Goal: Information Seeking & Learning: Learn about a topic

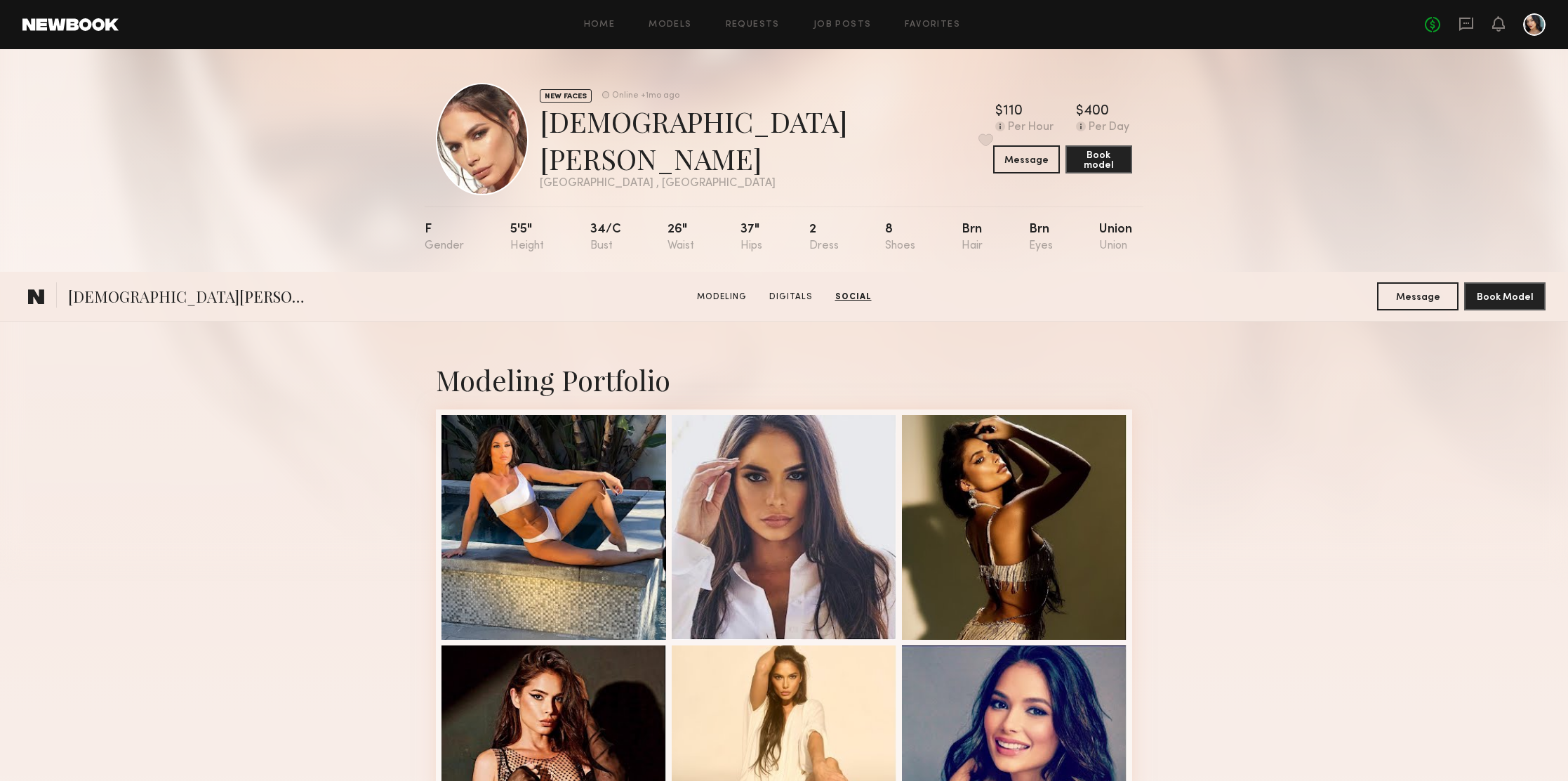
scroll to position [2598, 0]
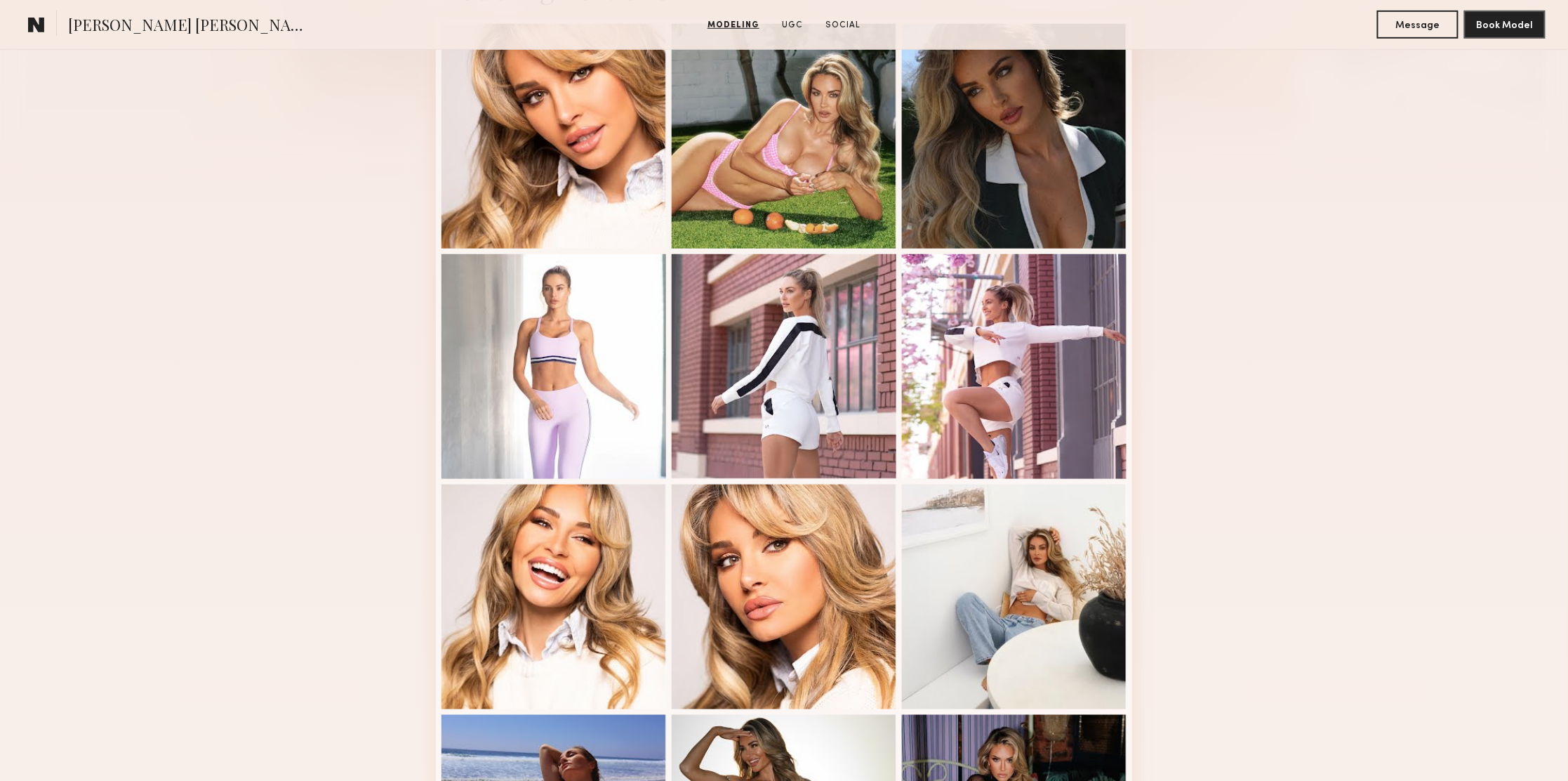
scroll to position [345, 0]
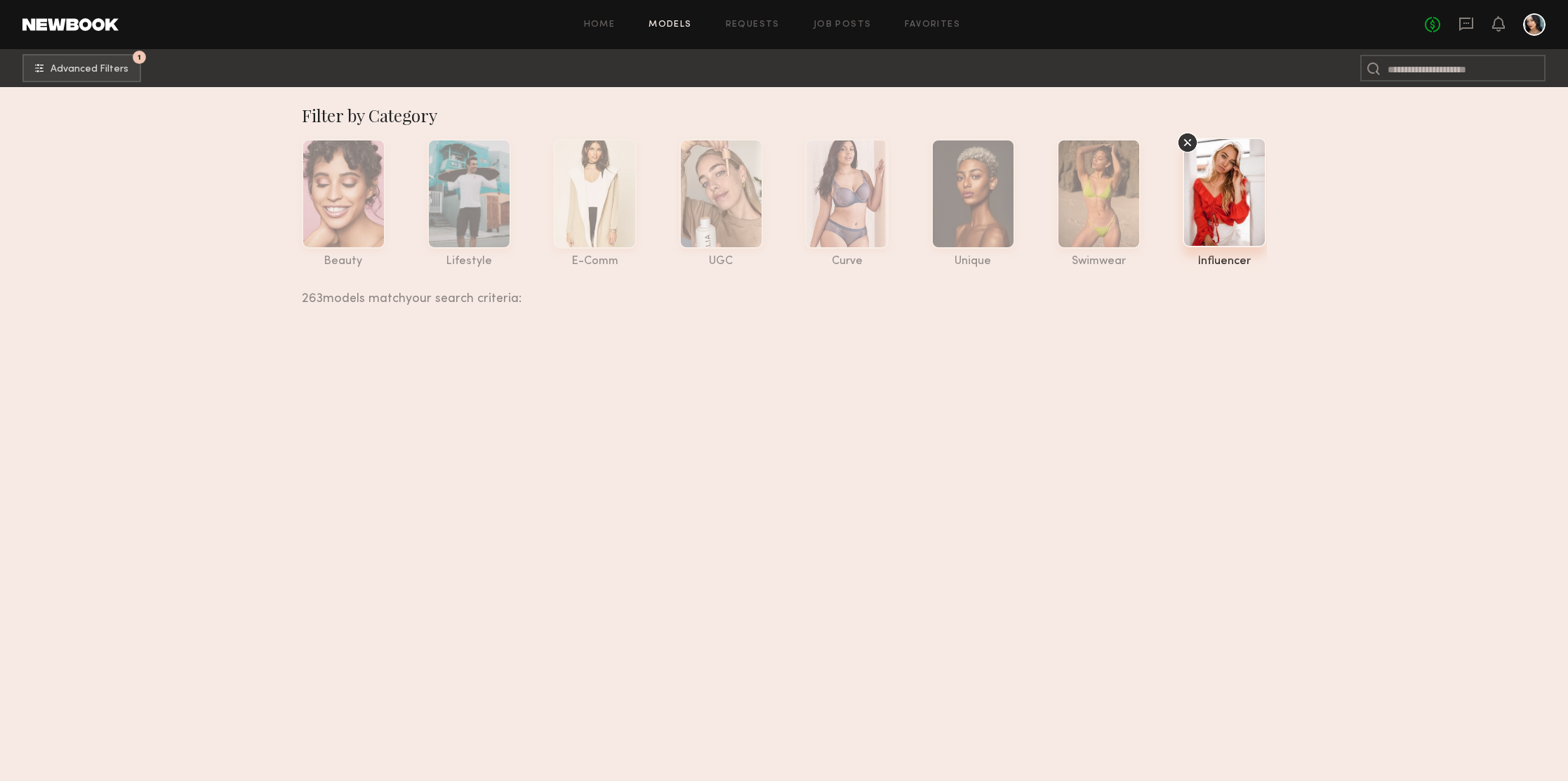
scroll to position [50474, 0]
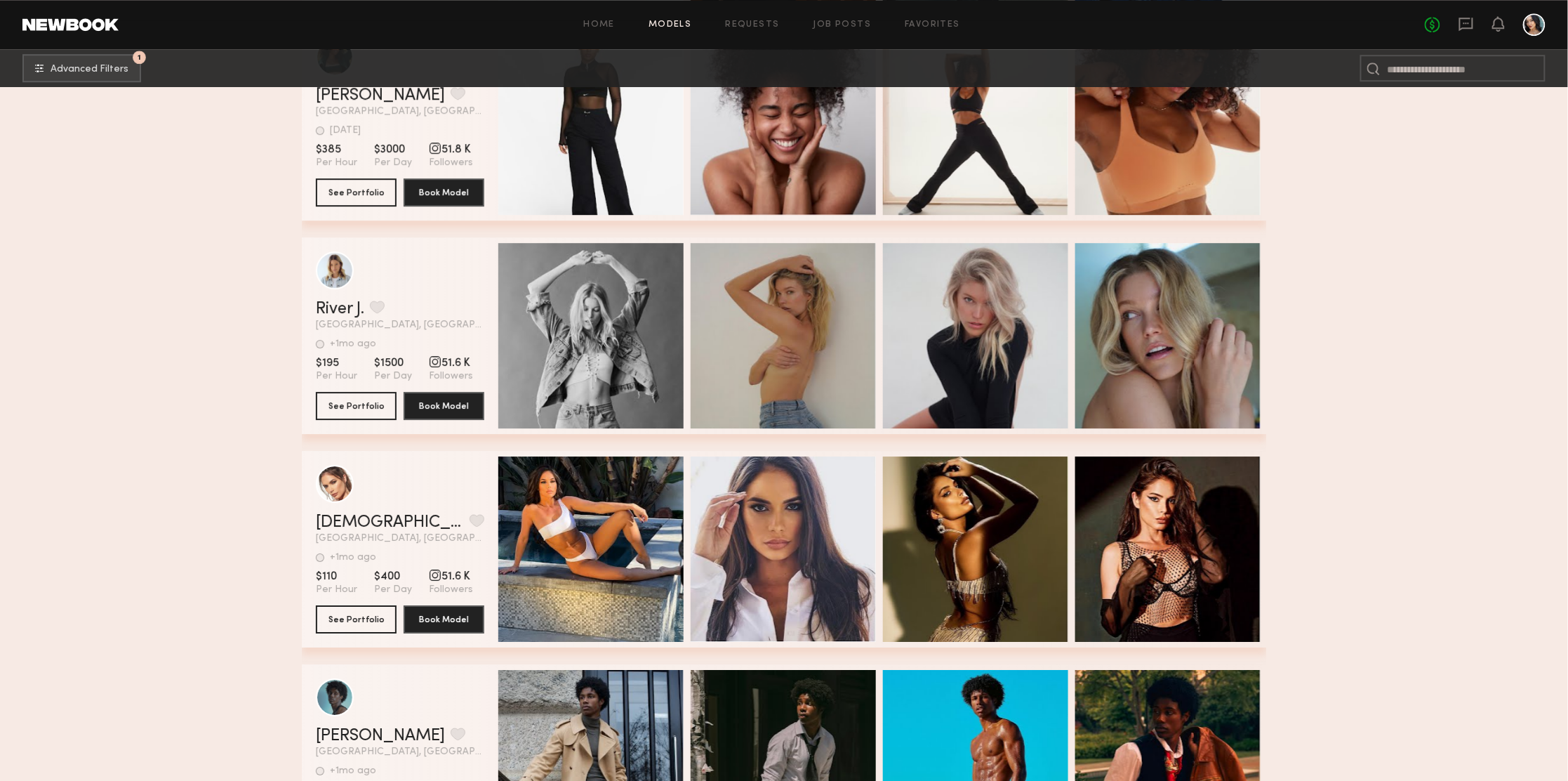
drag, startPoint x: 363, startPoint y: 523, endPoint x: 701, endPoint y: 672, distance: 369.4
click at [363, 523] on link "[DEMOGRAPHIC_DATA][PERSON_NAME]" at bounding box center [390, 522] width 148 height 17
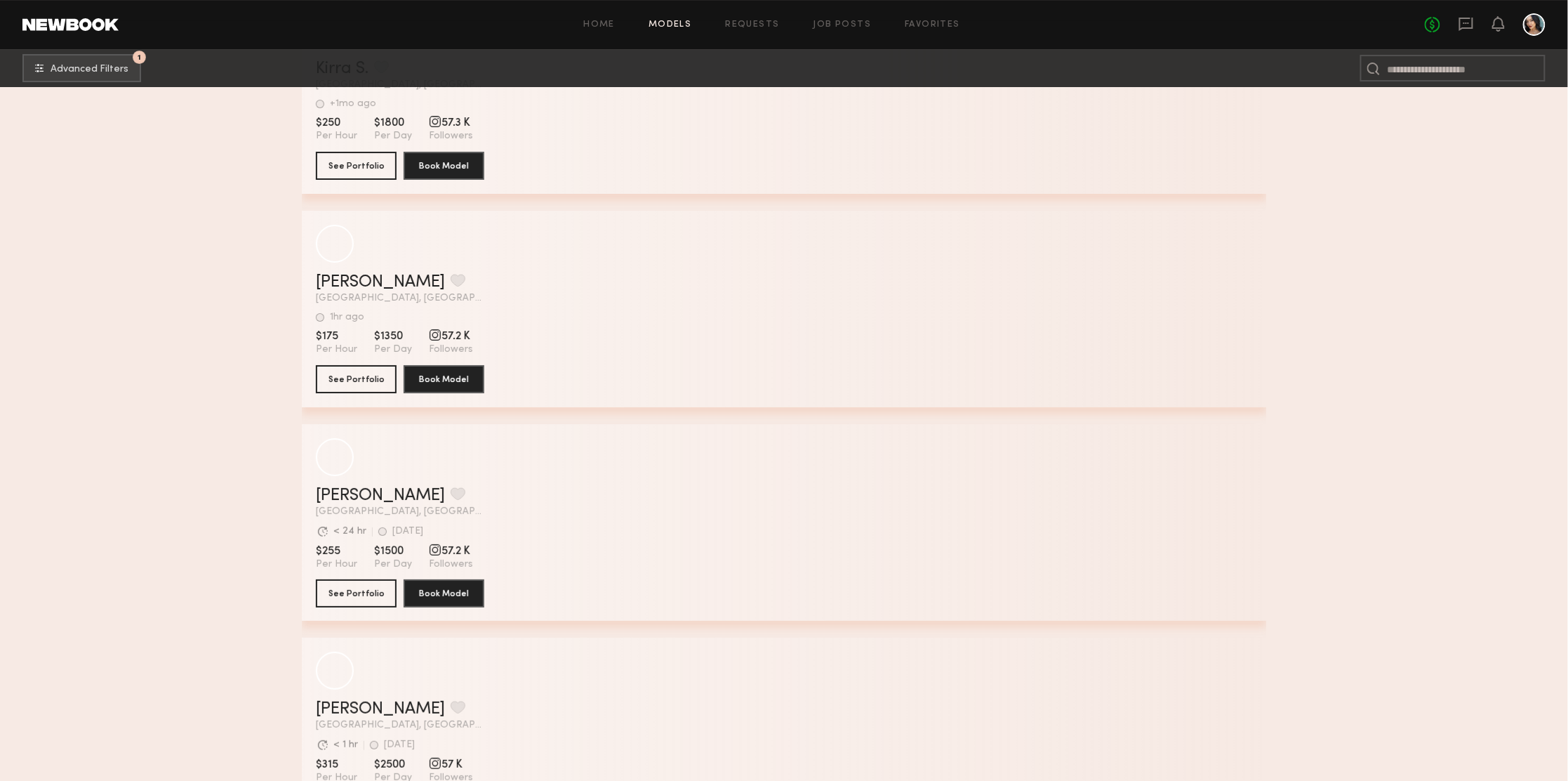
scroll to position [45491, 0]
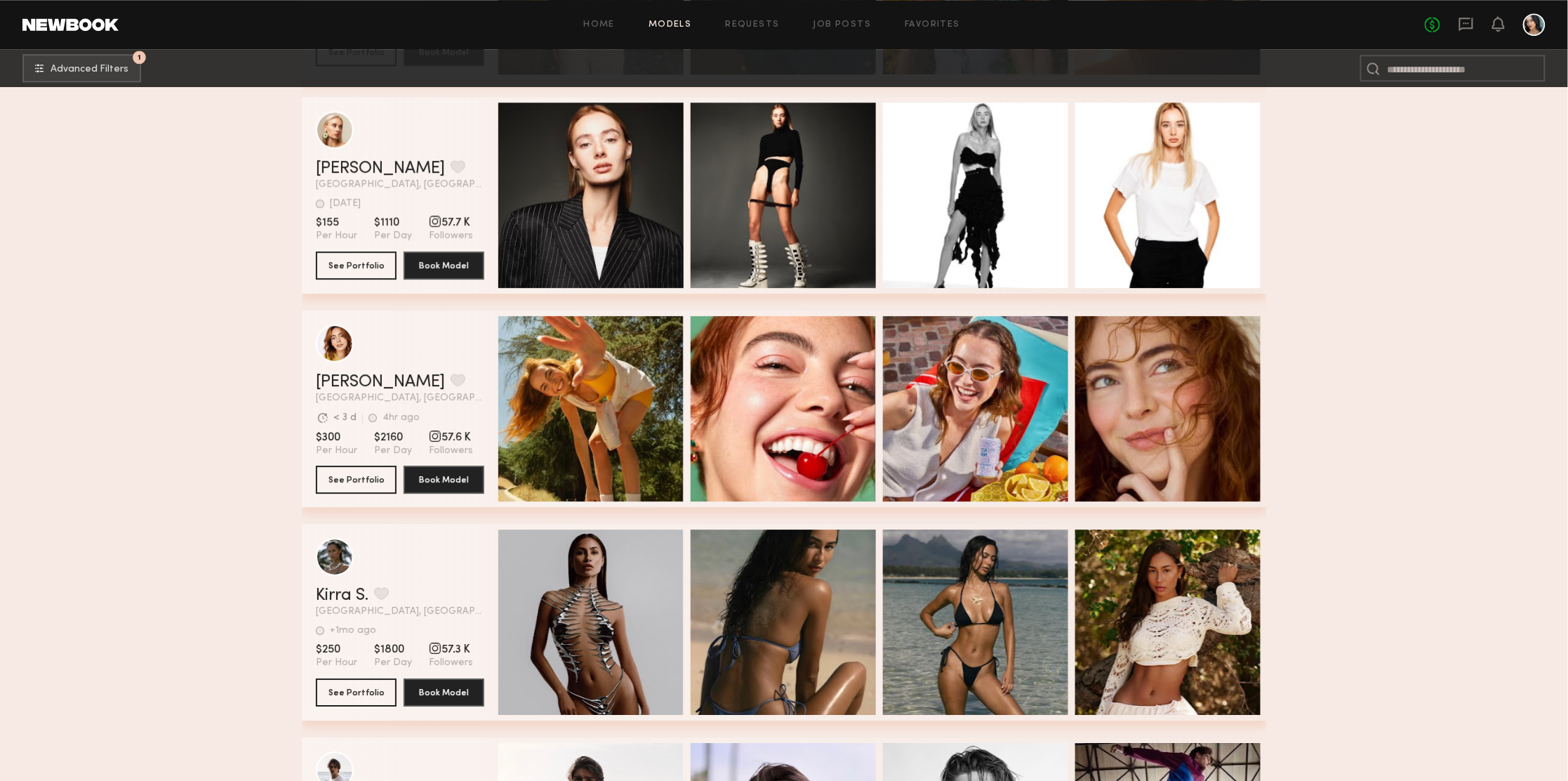
click at [680, 21] on link "Models" at bounding box center [670, 25] width 43 height 9
click at [671, 21] on link "Models" at bounding box center [670, 25] width 43 height 9
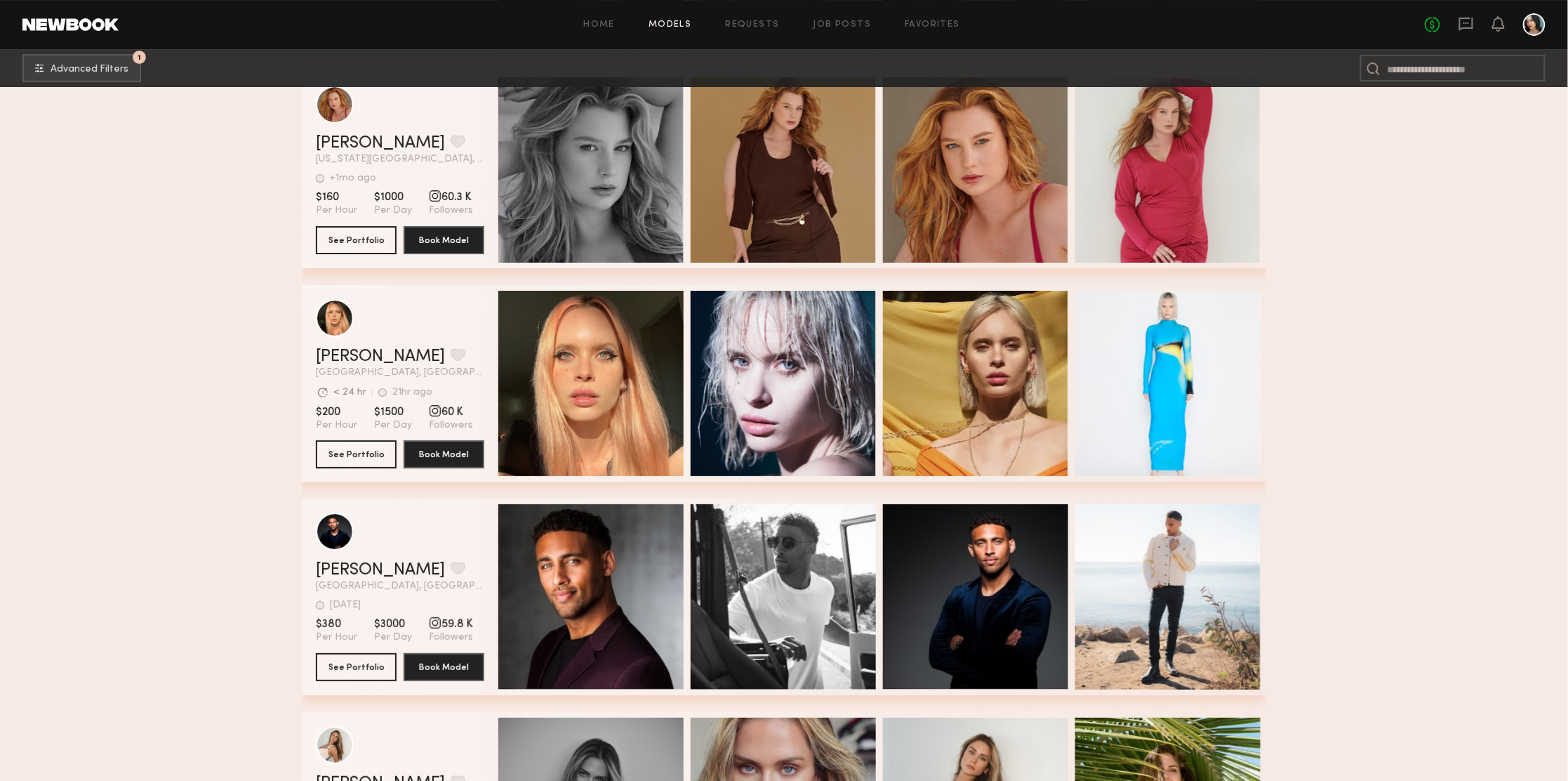
scroll to position [43911, 0]
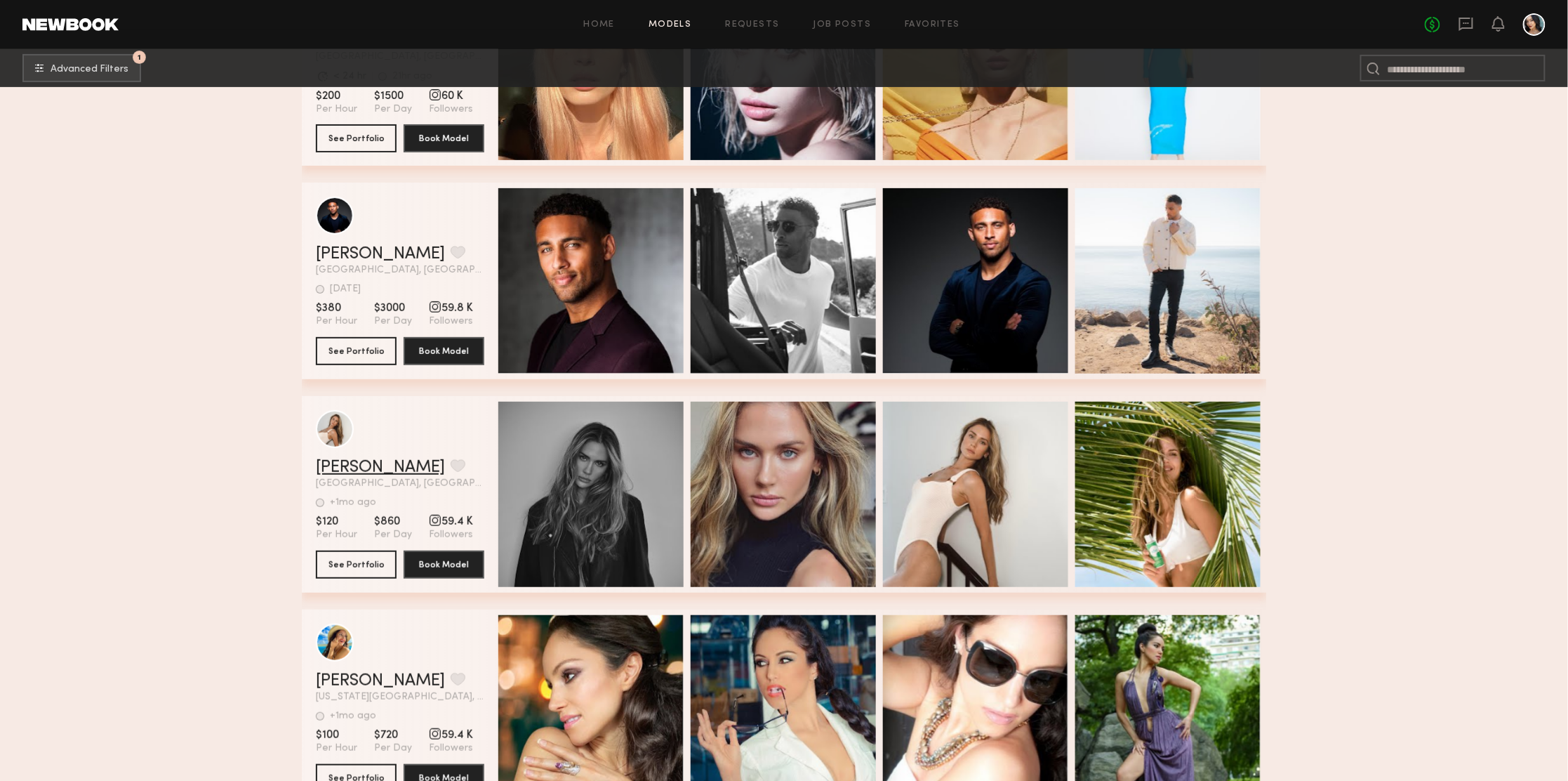
click at [344, 474] on link "[PERSON_NAME]" at bounding box center [381, 468] width 129 height 17
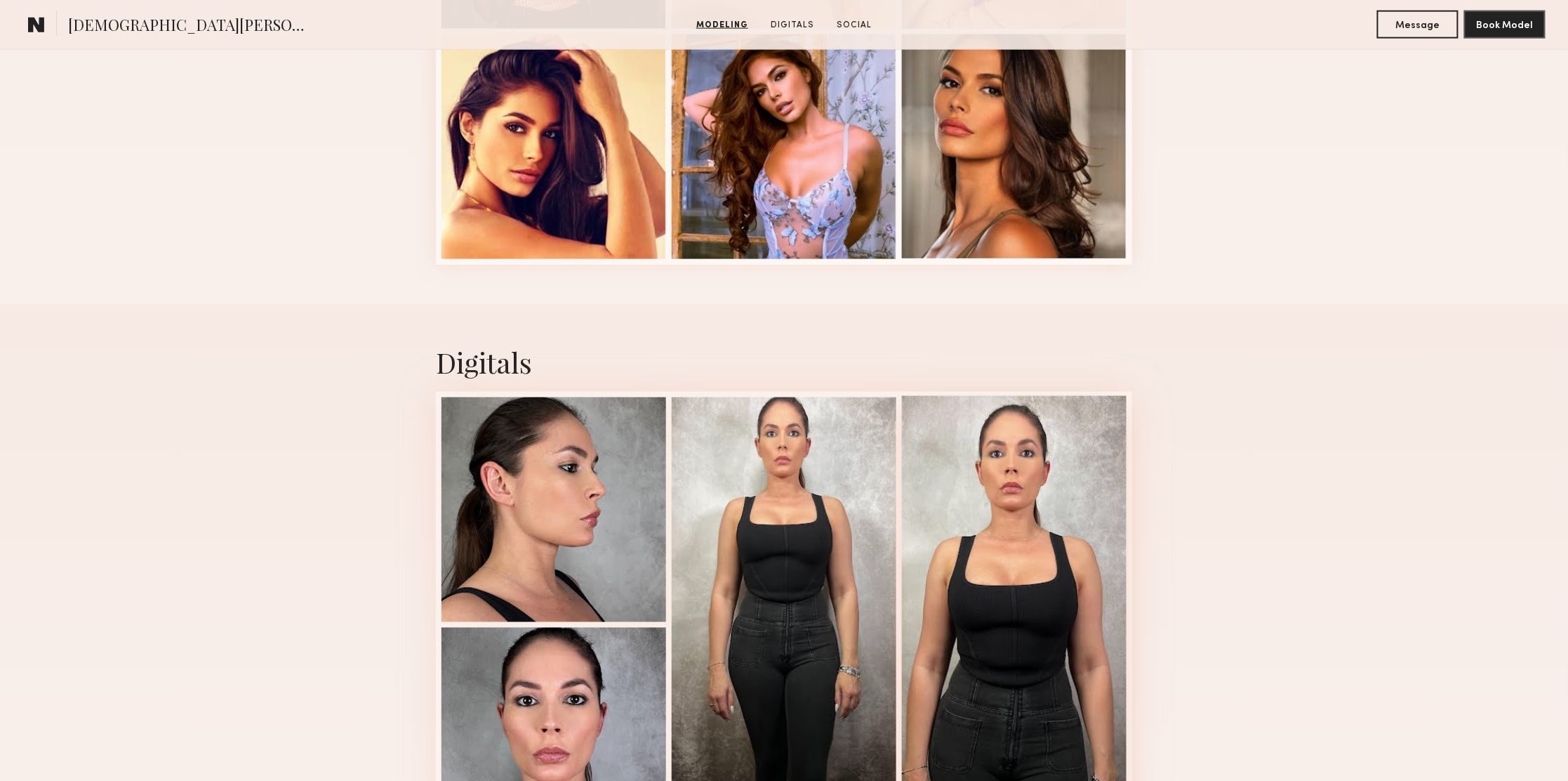
scroll to position [1054, 0]
